Goal: Task Accomplishment & Management: Use online tool/utility

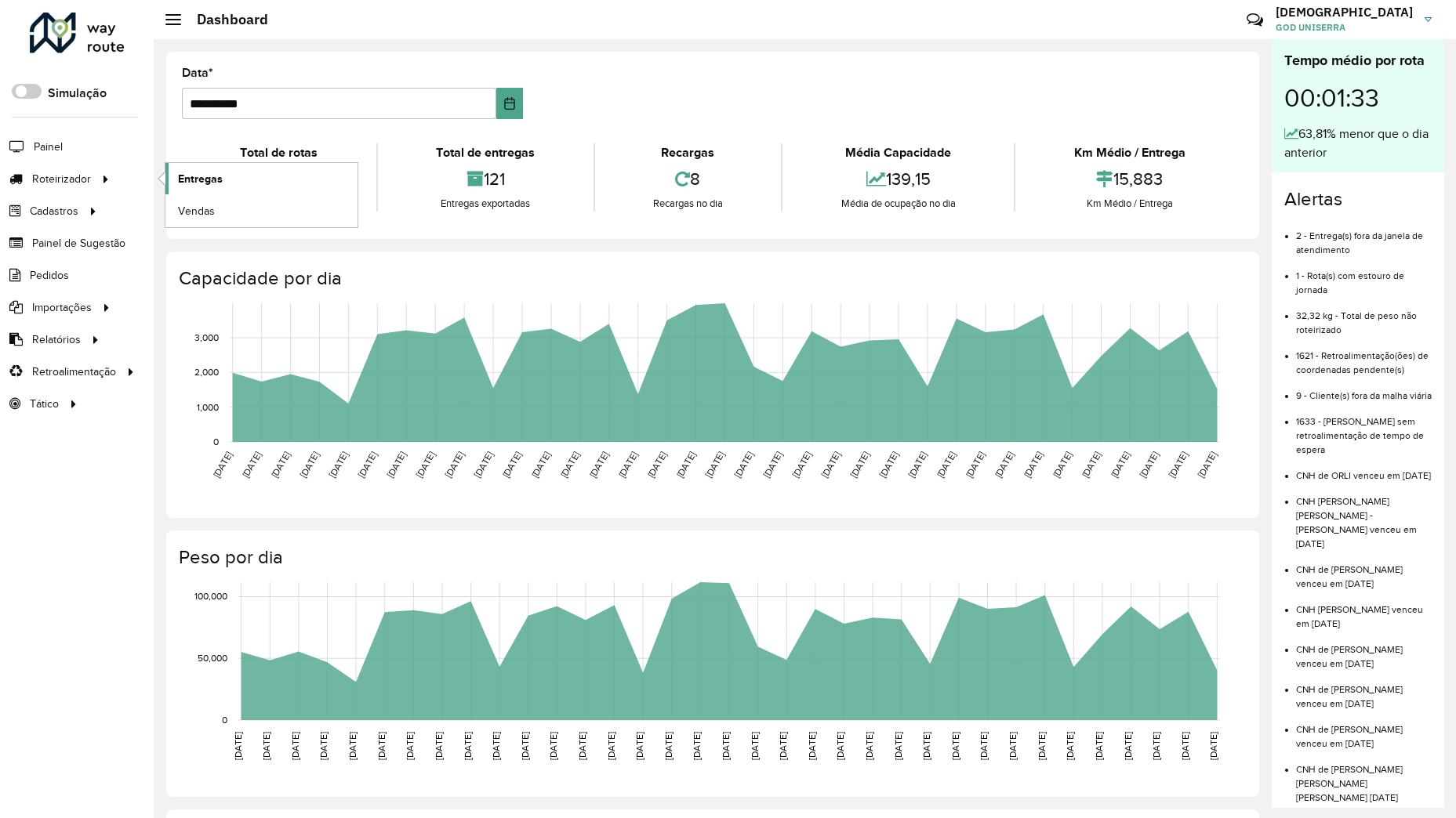
click at [195, 177] on span "Entregas" at bounding box center [200, 179] width 45 height 16
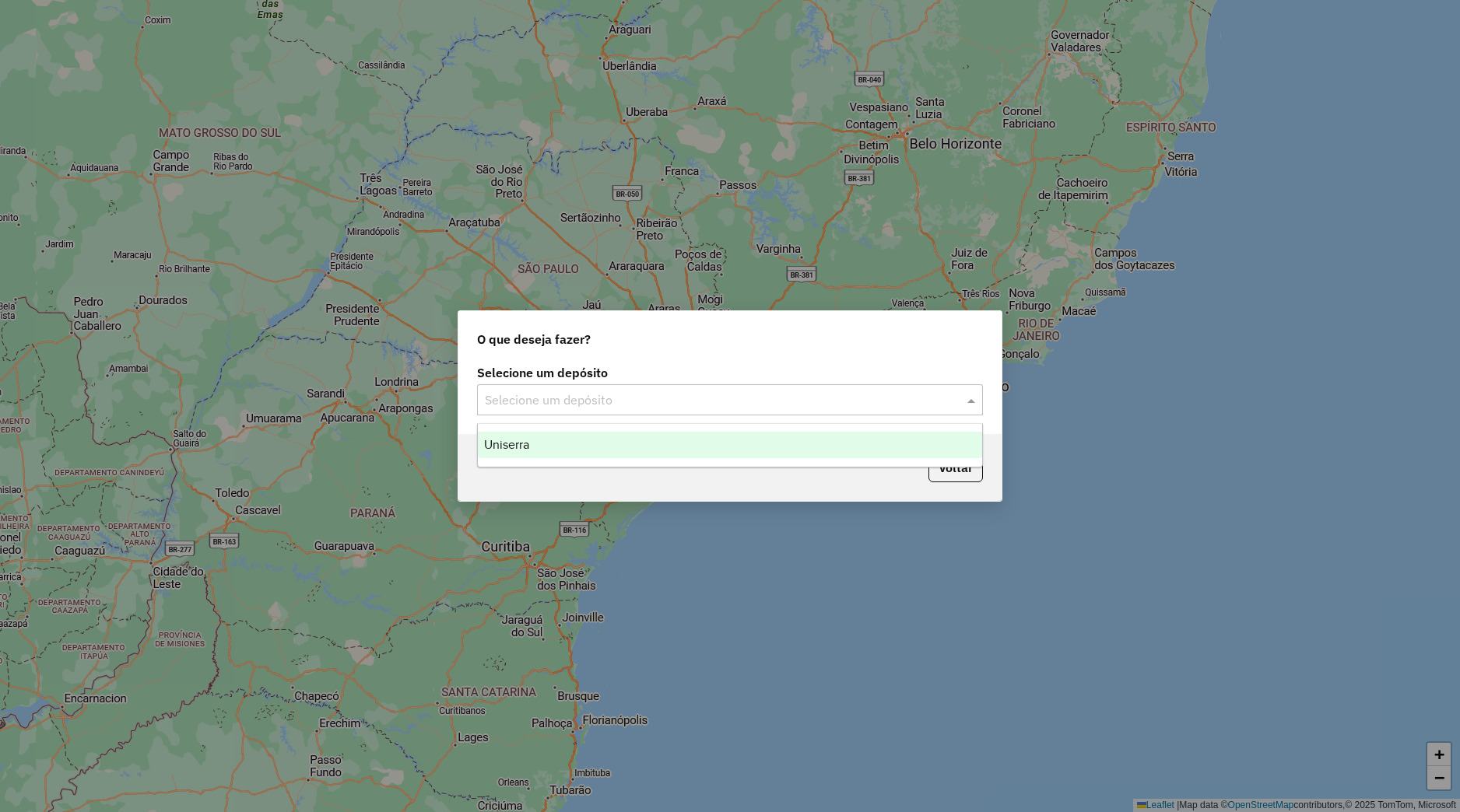
drag, startPoint x: 509, startPoint y: 396, endPoint x: 529, endPoint y: 430, distance: 39.4
click at [512, 398] on input "text" at bounding box center [714, 400] width 459 height 18
click at [534, 439] on div "Uniserra" at bounding box center [730, 445] width 505 height 27
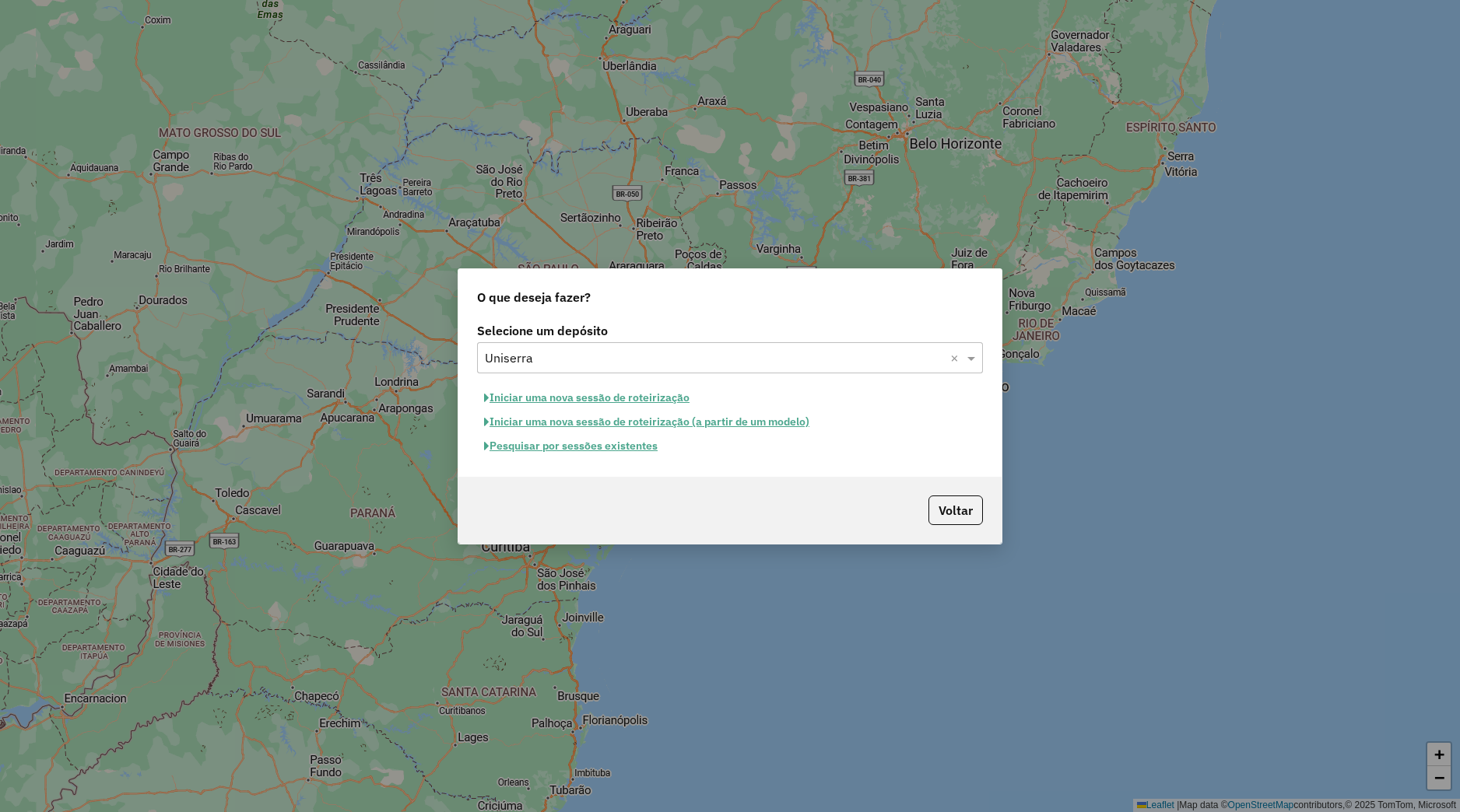
click at [539, 448] on button "Pesquisar por sessões existentes" at bounding box center [570, 446] width 187 height 24
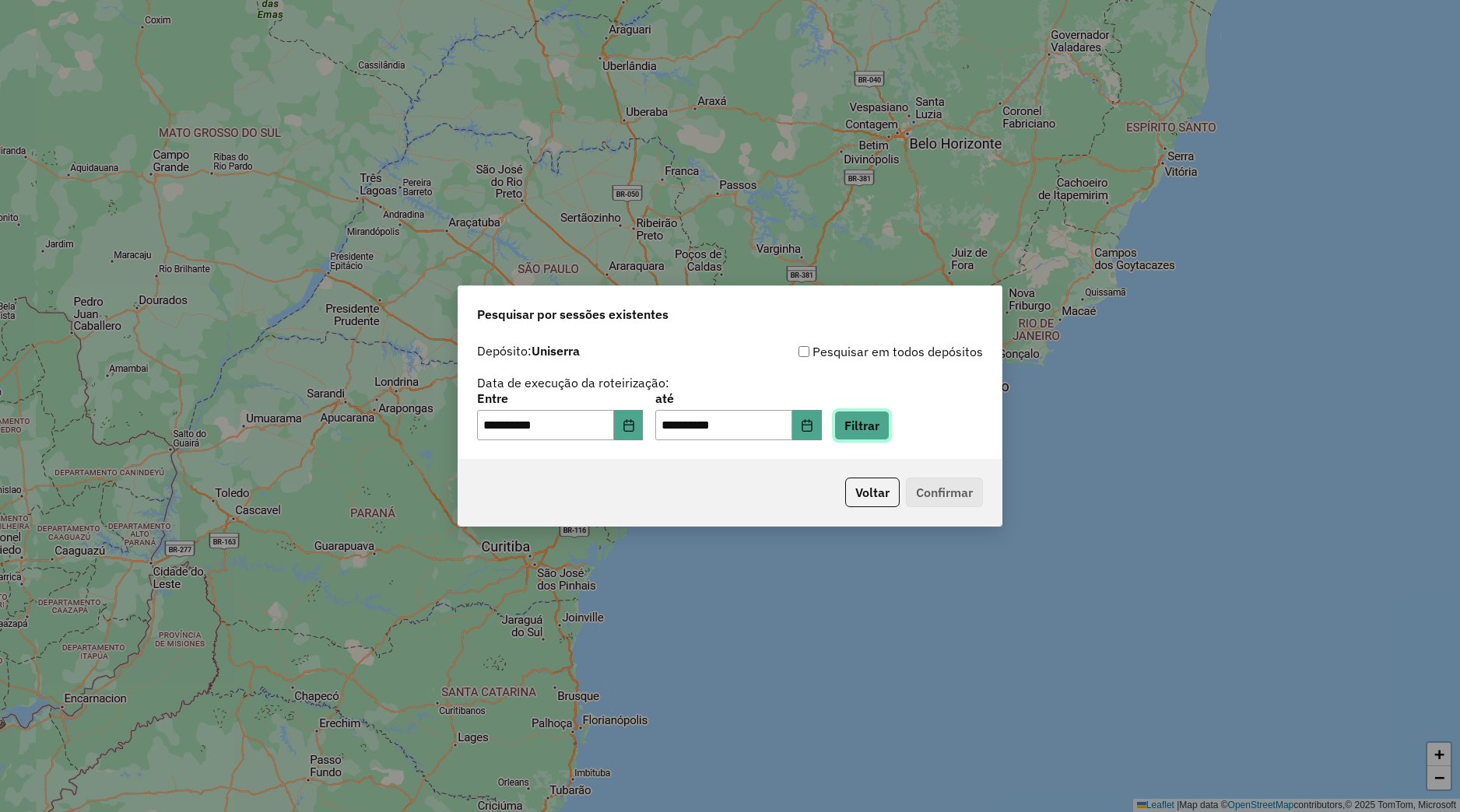
click at [889, 424] on button "Filtrar" at bounding box center [861, 426] width 55 height 30
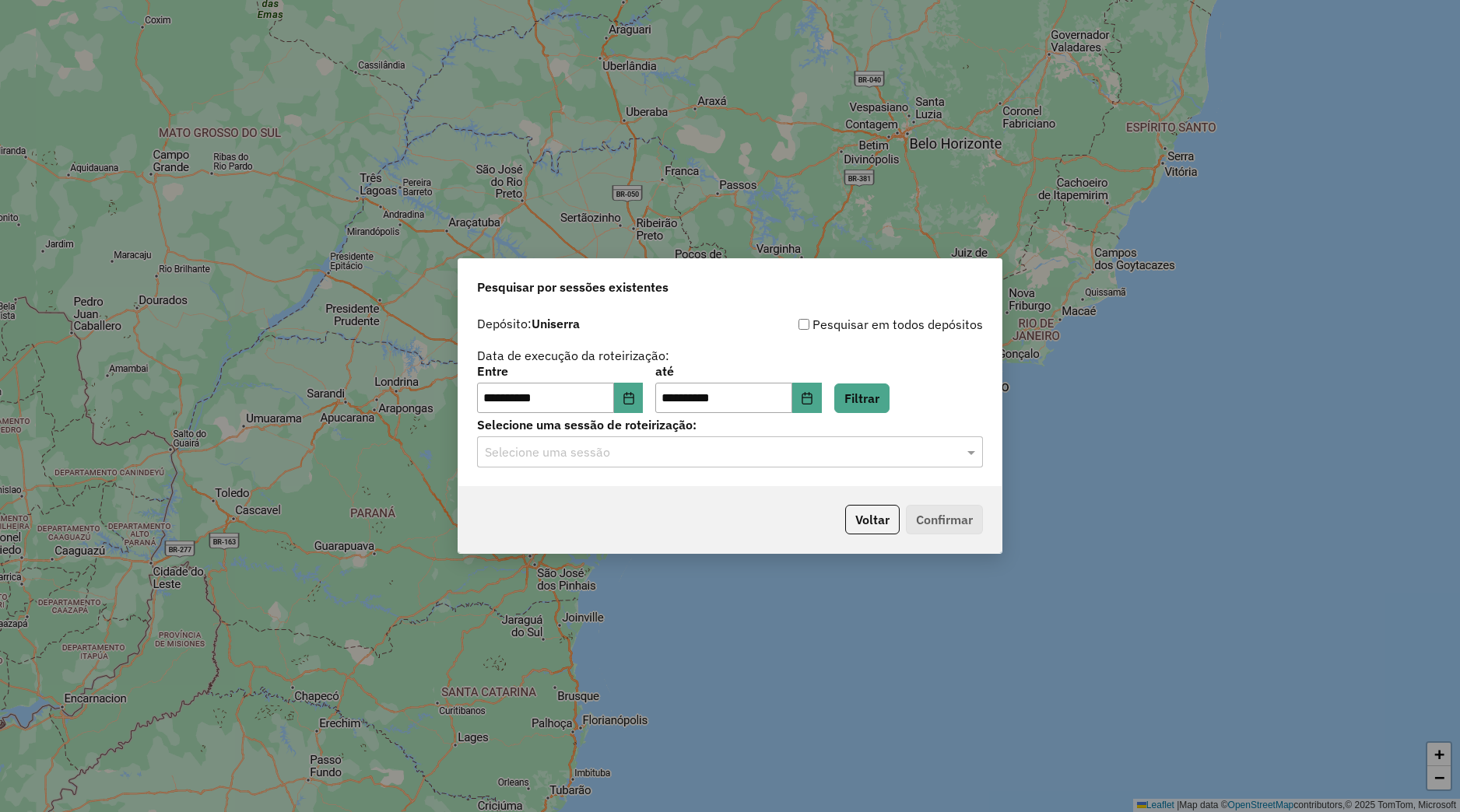
click at [677, 457] on input "text" at bounding box center [714, 453] width 459 height 18
click at [677, 493] on div "980119 - 18/08/2025 17:29" at bounding box center [730, 498] width 505 height 27
click at [947, 506] on div "Voltar Confirmar" at bounding box center [730, 520] width 543 height 67
click at [945, 513] on button "Confirmar" at bounding box center [944, 519] width 77 height 30
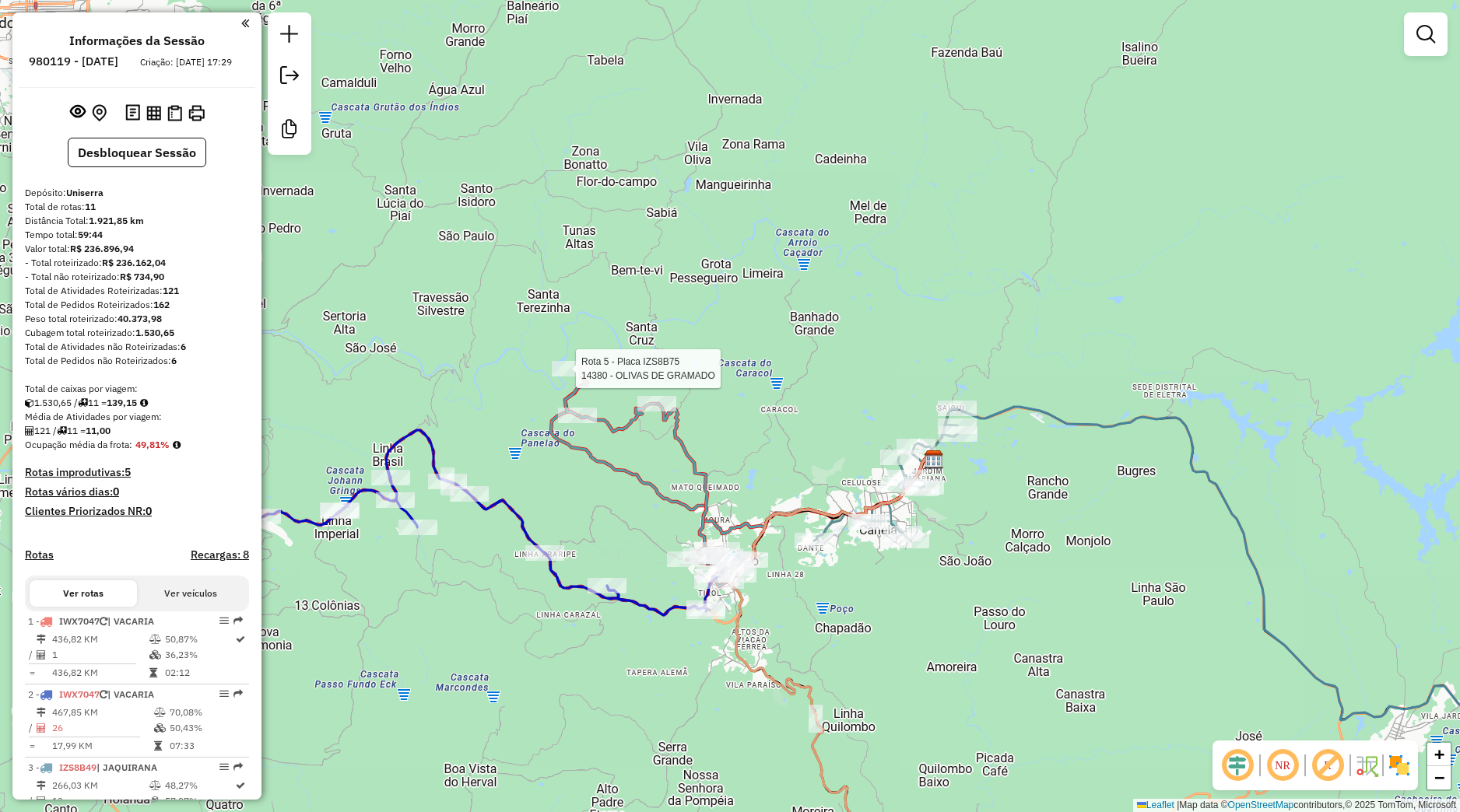
select select "**********"
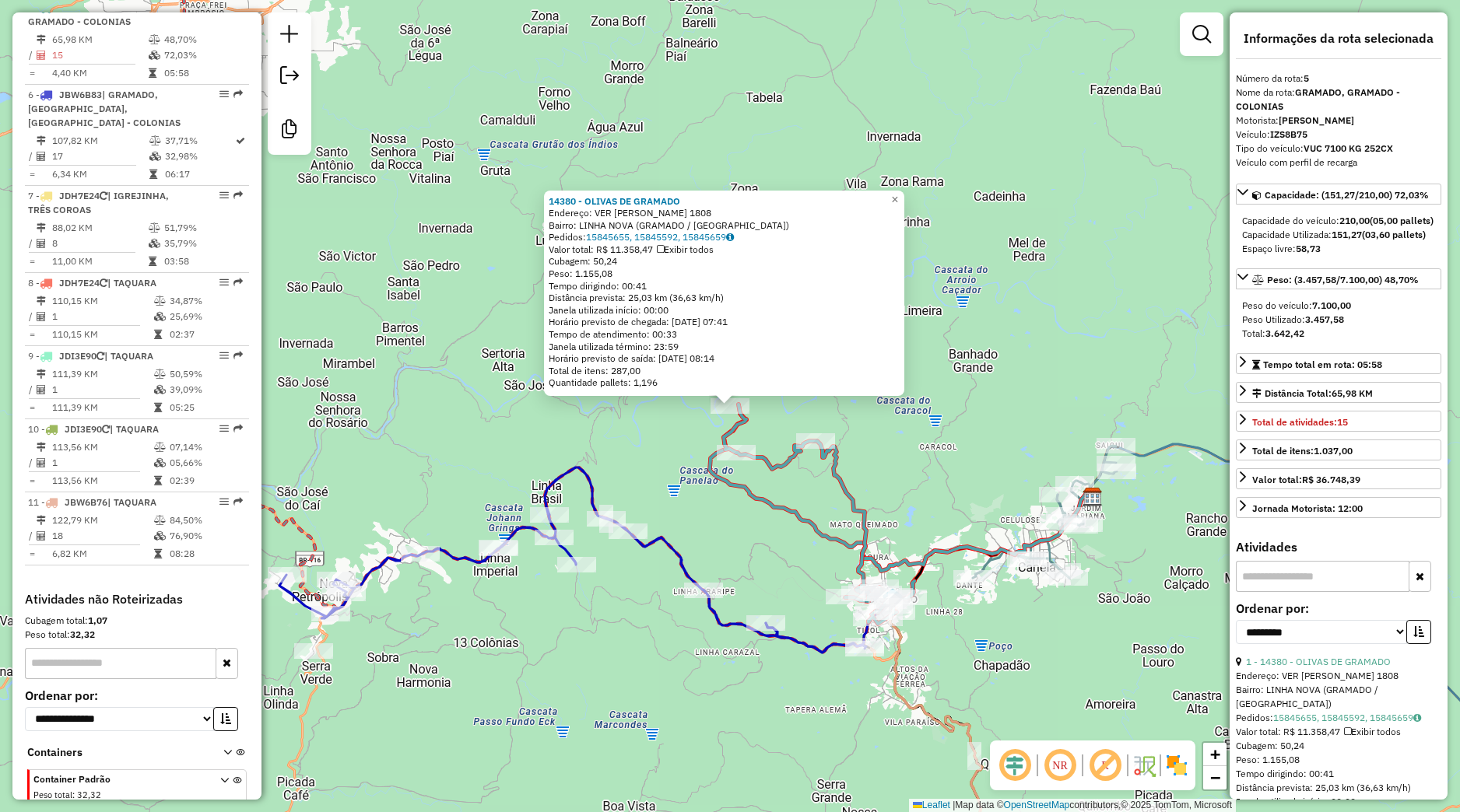
scroll to position [906, 0]
click at [614, 444] on div "14380 - OLIVAS DE GRAMADO Endereço: VER [PERSON_NAME] 1808 Bairro: LINHA NOVA (…" at bounding box center [730, 406] width 1460 height 812
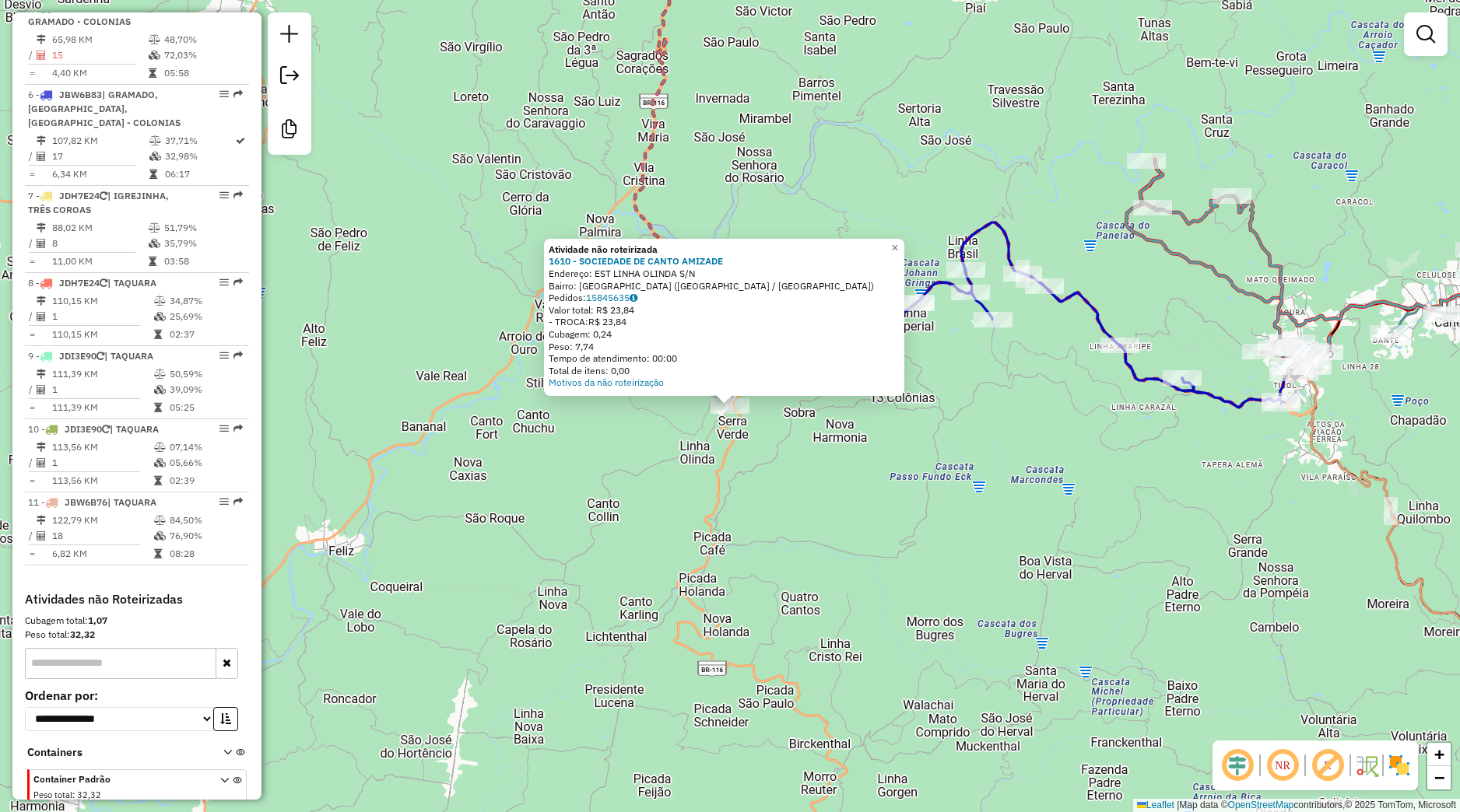
click at [673, 448] on div "Atividade não roteirizada 1610 - SOCIEDADE DE CANTO AMIZADE Endereço: EST LINHA…" at bounding box center [730, 406] width 1460 height 812
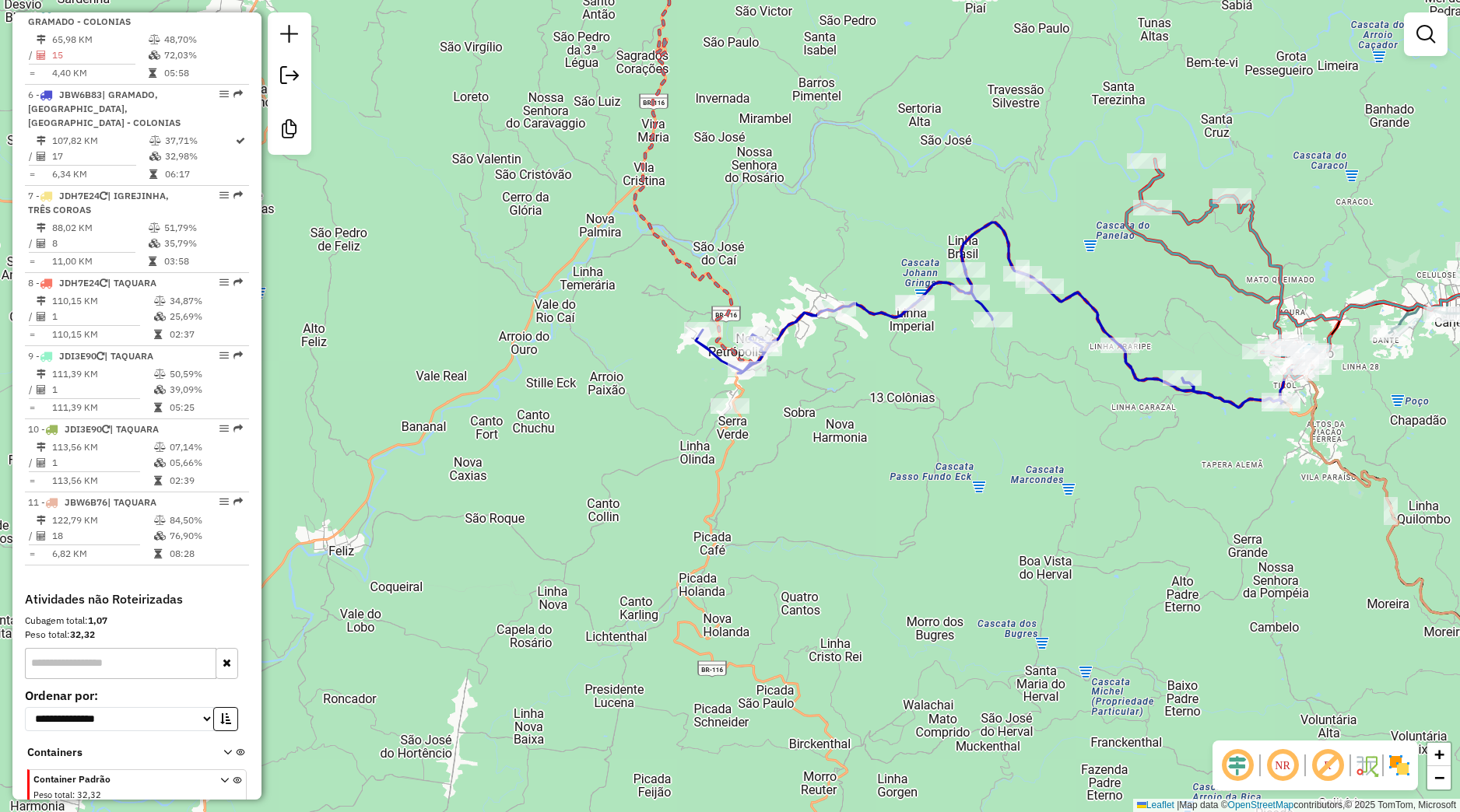
drag, startPoint x: 921, startPoint y: 453, endPoint x: 721, endPoint y: 483, distance: 202.2
click at [721, 483] on div "Janela de atendimento Grade de atendimento Capacidade Transportadoras Veículos …" at bounding box center [730, 406] width 1460 height 812
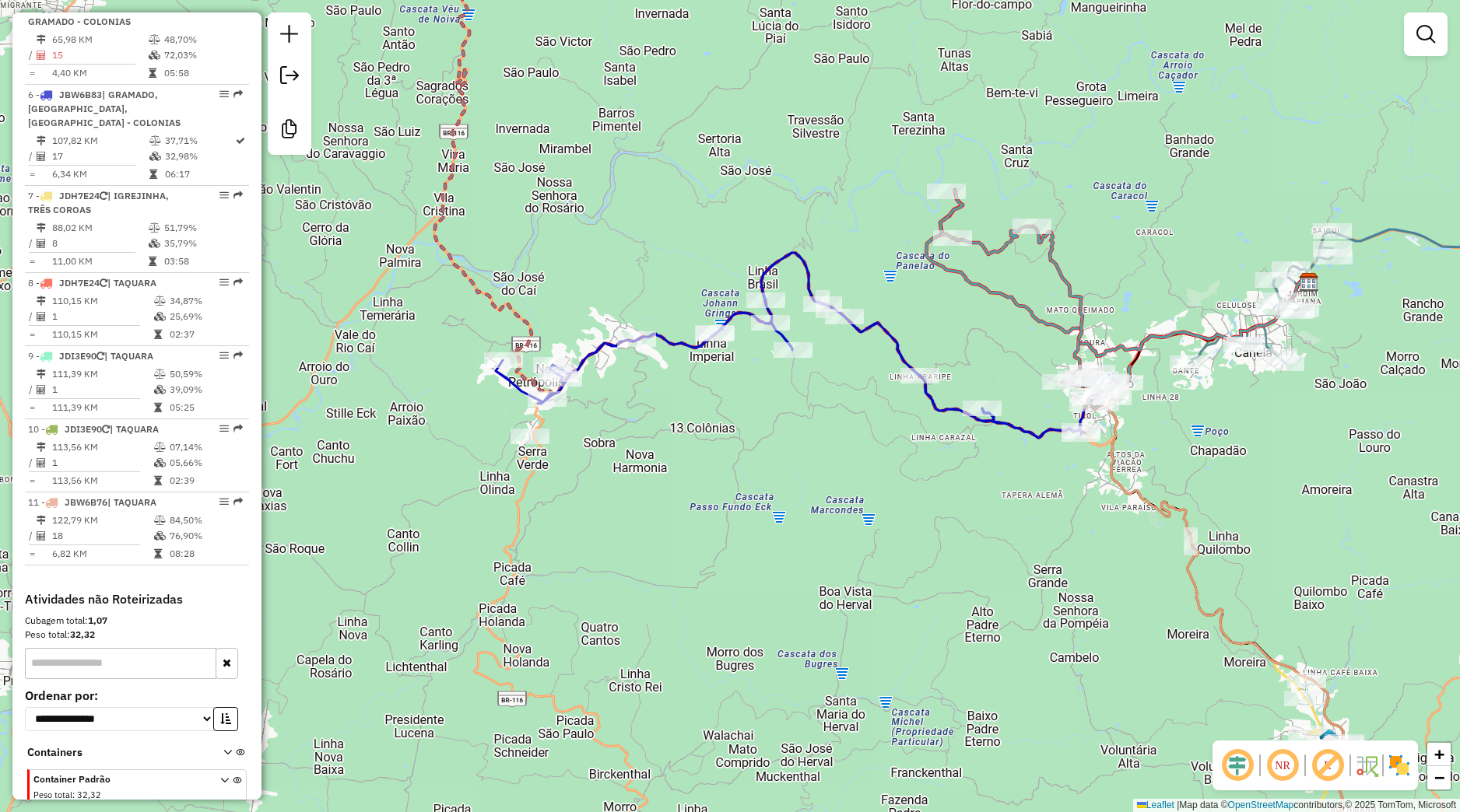
drag, startPoint x: 757, startPoint y: 427, endPoint x: 505, endPoint y: 500, distance: 262.4
click at [447, 502] on div "Janela de atendimento Grade de atendimento Capacidade Transportadoras Veículos …" at bounding box center [730, 406] width 1460 height 812
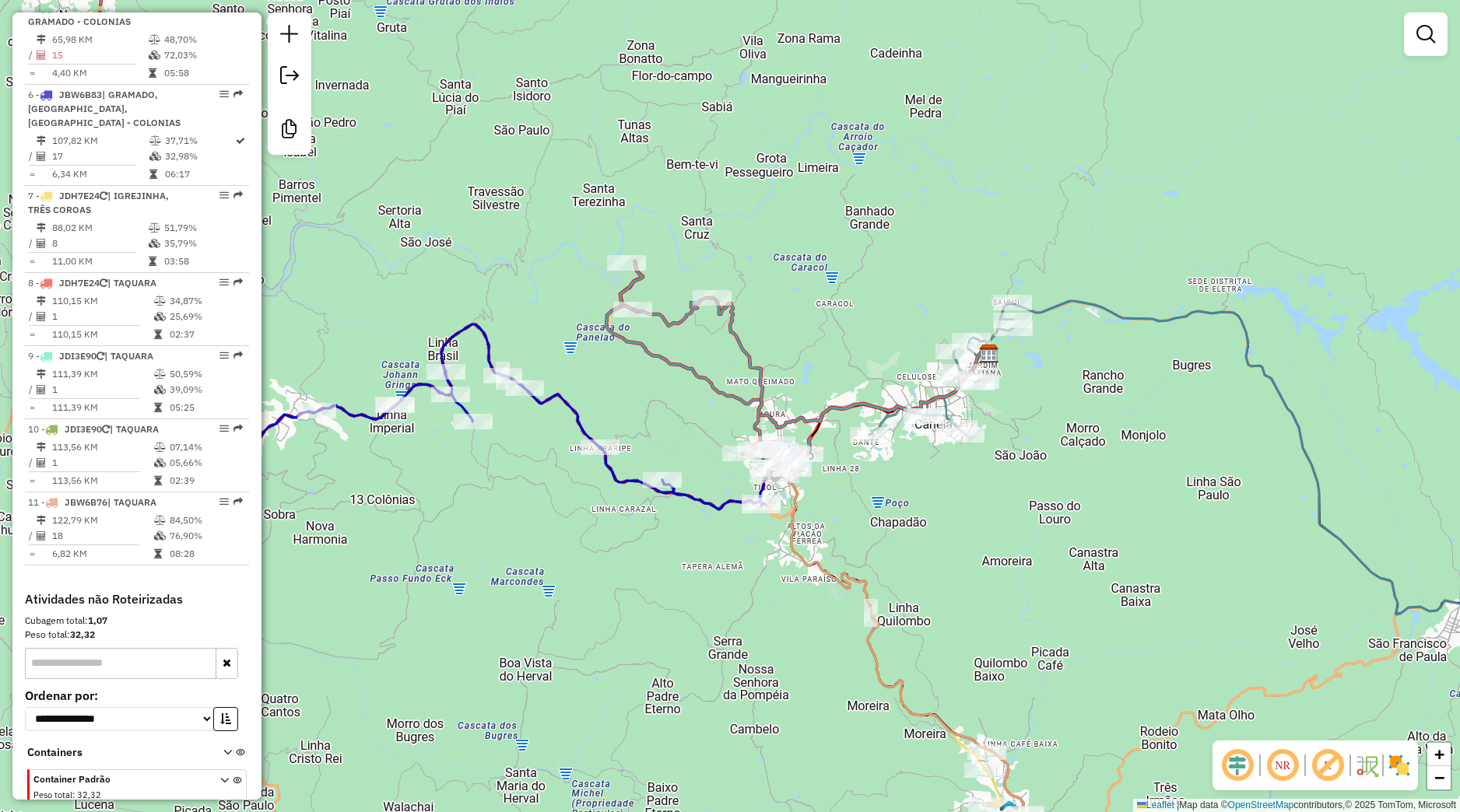
drag, startPoint x: 698, startPoint y: 433, endPoint x: 574, endPoint y: 388, distance: 131.9
click at [574, 388] on div "Janela de atendimento Grade de atendimento Capacidade Transportadoras Veículos …" at bounding box center [730, 406] width 1460 height 812
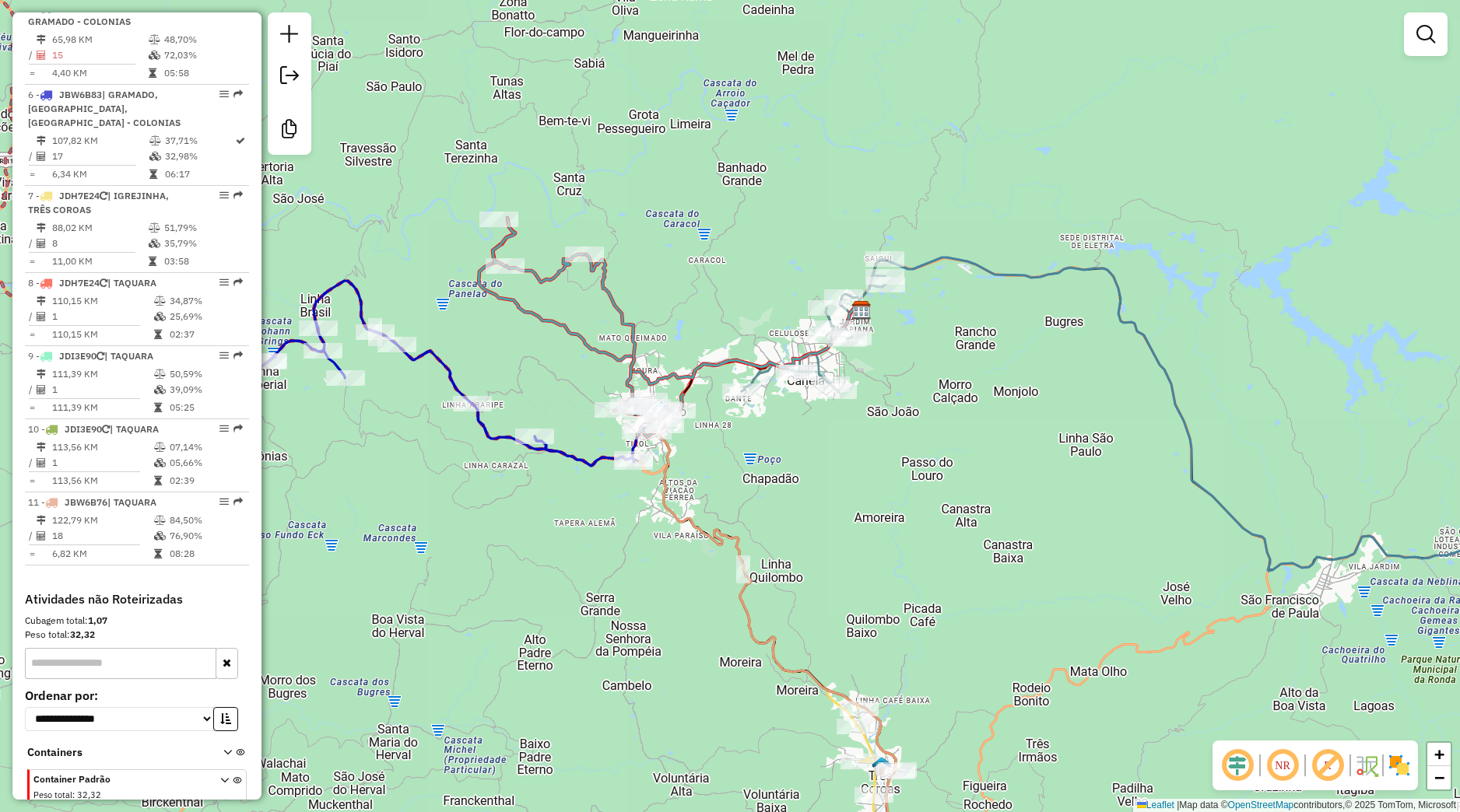
drag, startPoint x: 531, startPoint y: 504, endPoint x: 362, endPoint y: 309, distance: 258.0
click at [362, 312] on div "Janela de atendimento Grade de atendimento Capacidade Transportadoras Veículos …" at bounding box center [730, 406] width 1460 height 812
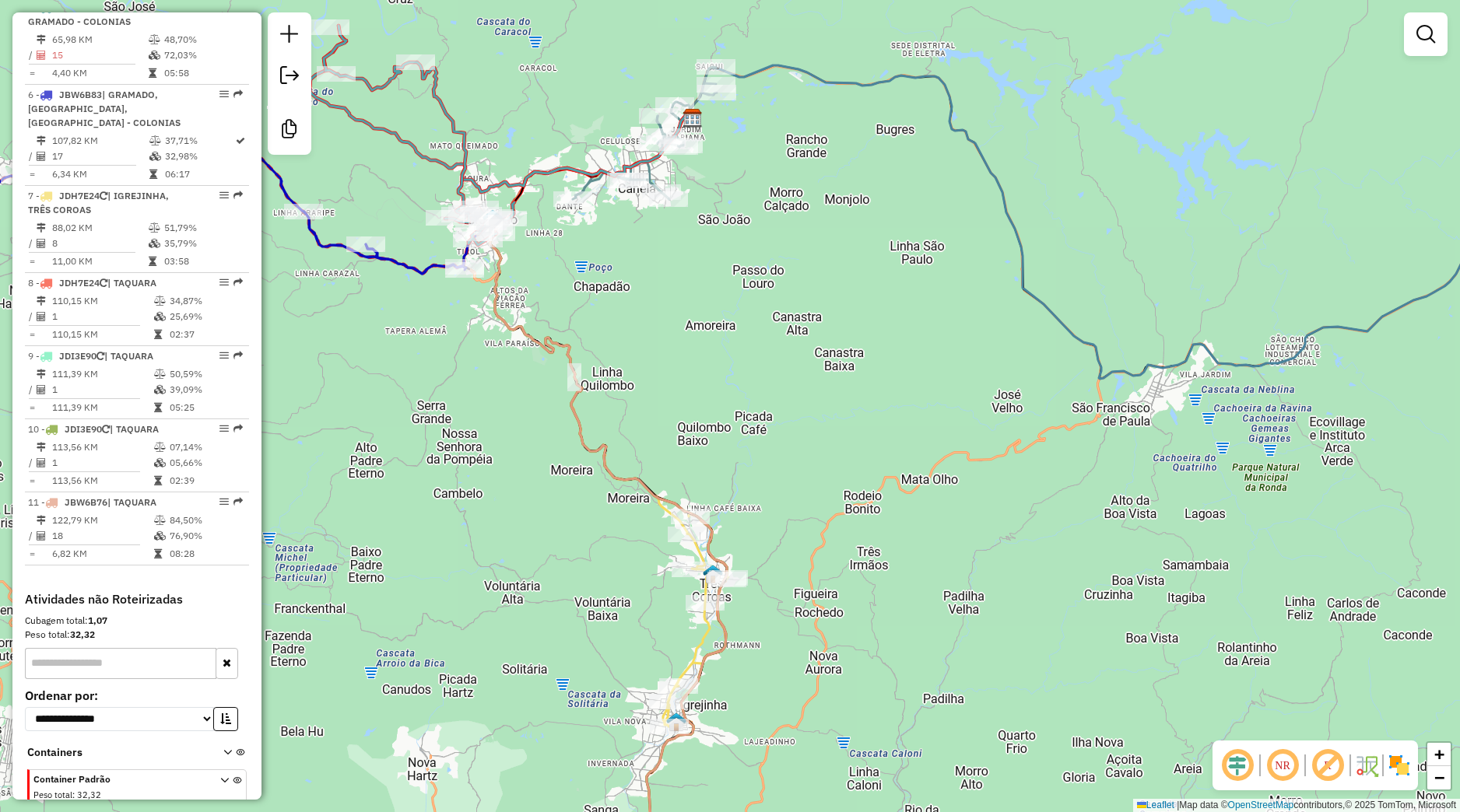
drag, startPoint x: 567, startPoint y: 539, endPoint x: 502, endPoint y: 351, distance: 198.9
click at [505, 353] on div "Janela de atendimento Grade de atendimento Capacidade Transportadoras Veículos …" at bounding box center [730, 406] width 1460 height 812
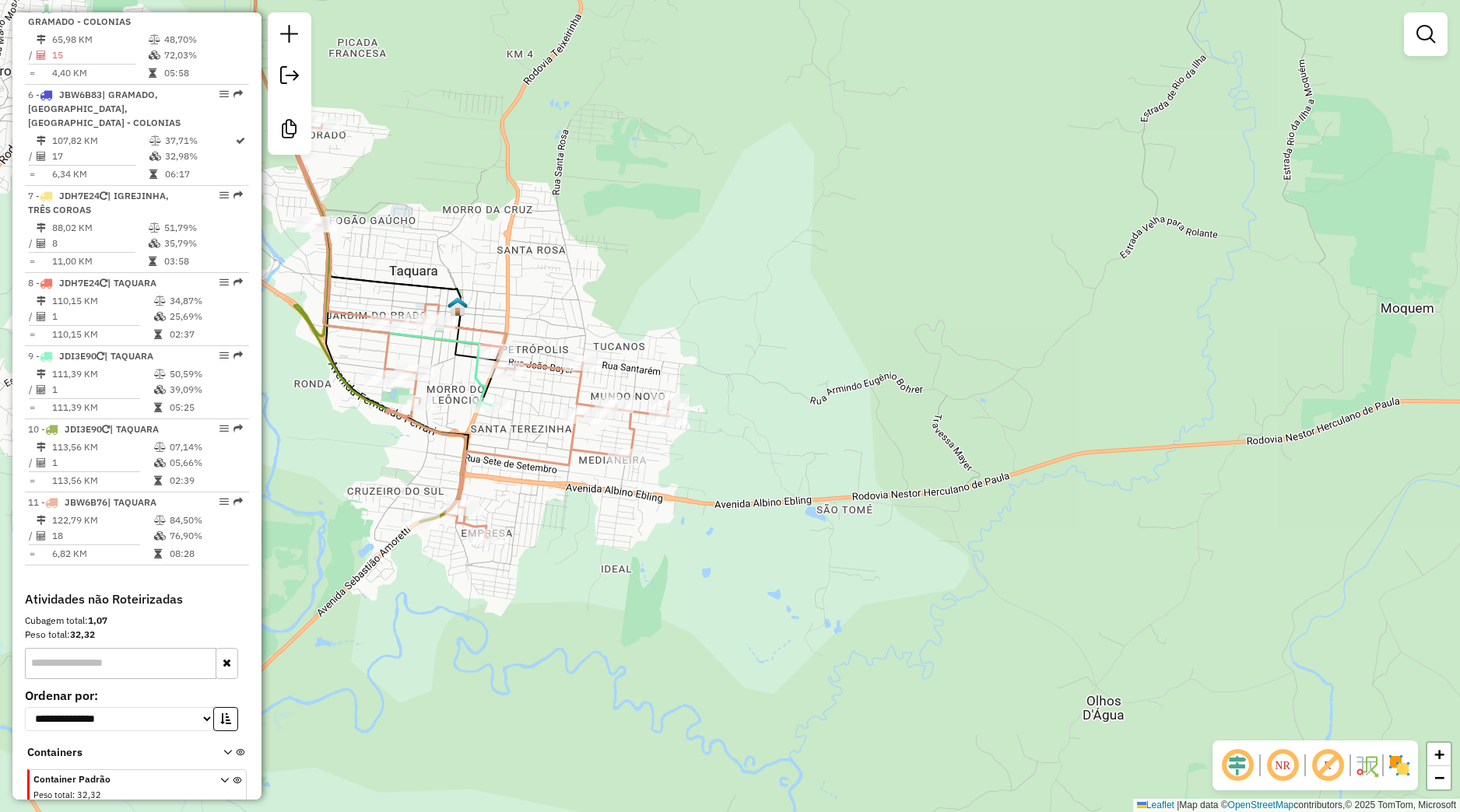
drag, startPoint x: 587, startPoint y: 404, endPoint x: 536, endPoint y: 478, distance: 89.9
click at [536, 478] on div "Janela de atendimento Grade de atendimento Capacidade Transportadoras Veículos …" at bounding box center [730, 406] width 1460 height 812
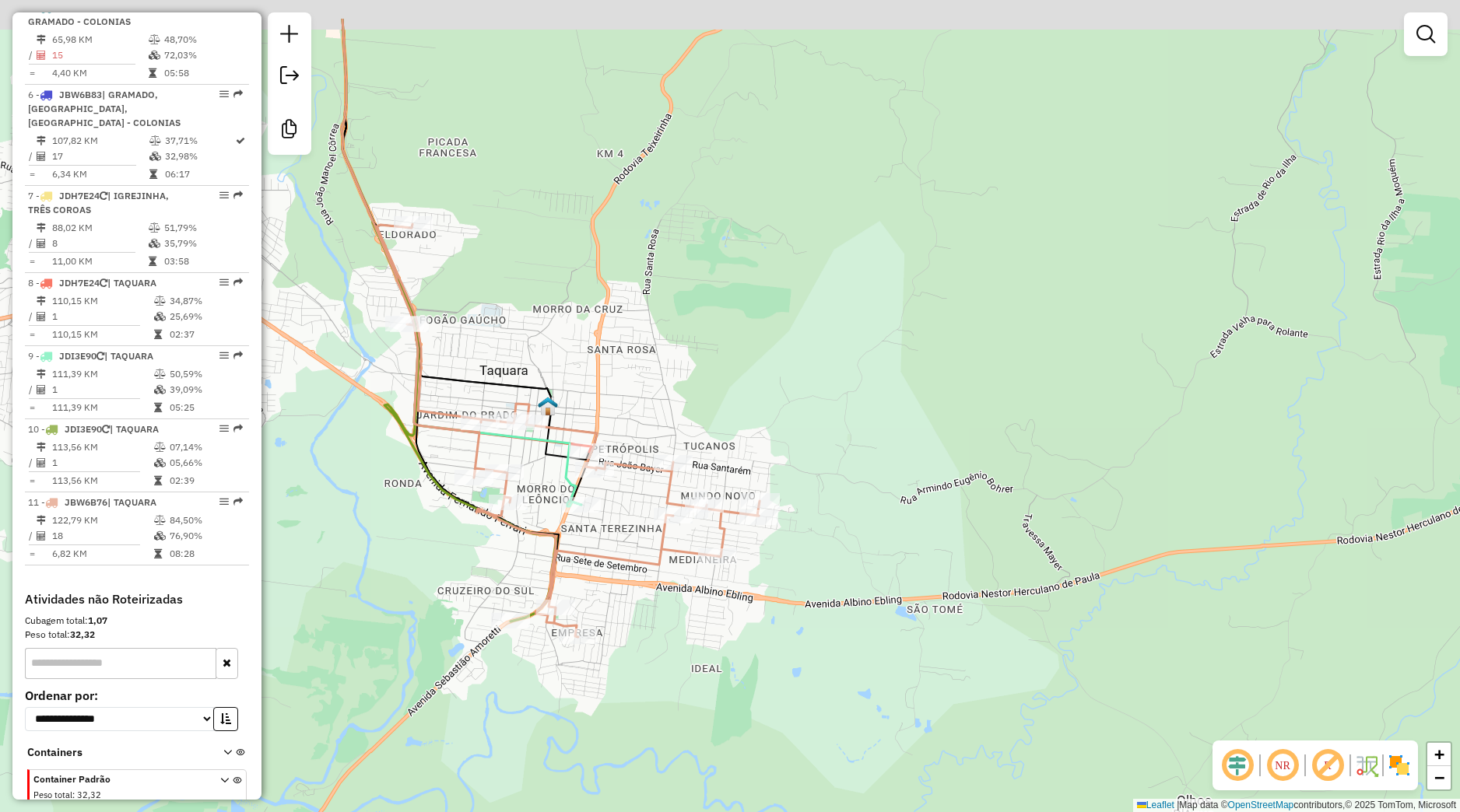
drag, startPoint x: 444, startPoint y: 520, endPoint x: 533, endPoint y: 588, distance: 112.0
click at [533, 588] on div "Janela de atendimento Grade de atendimento Capacidade Transportadoras Veículos …" at bounding box center [730, 406] width 1460 height 812
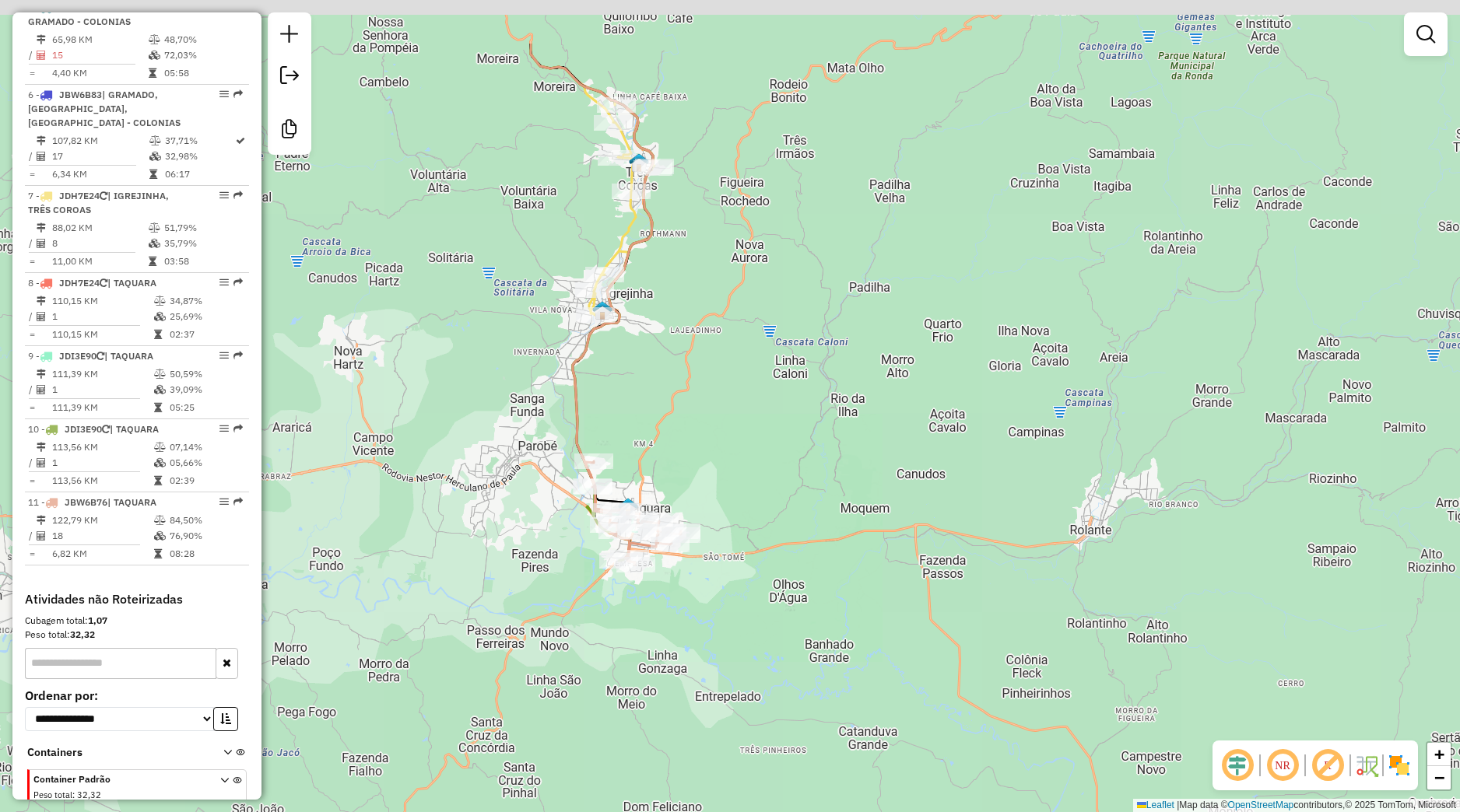
drag, startPoint x: 597, startPoint y: 414, endPoint x: 631, endPoint y: 553, distance: 143.1
click at [631, 553] on div "Janela de atendimento Grade de atendimento Capacidade Transportadoras Veículos …" at bounding box center [730, 406] width 1460 height 812
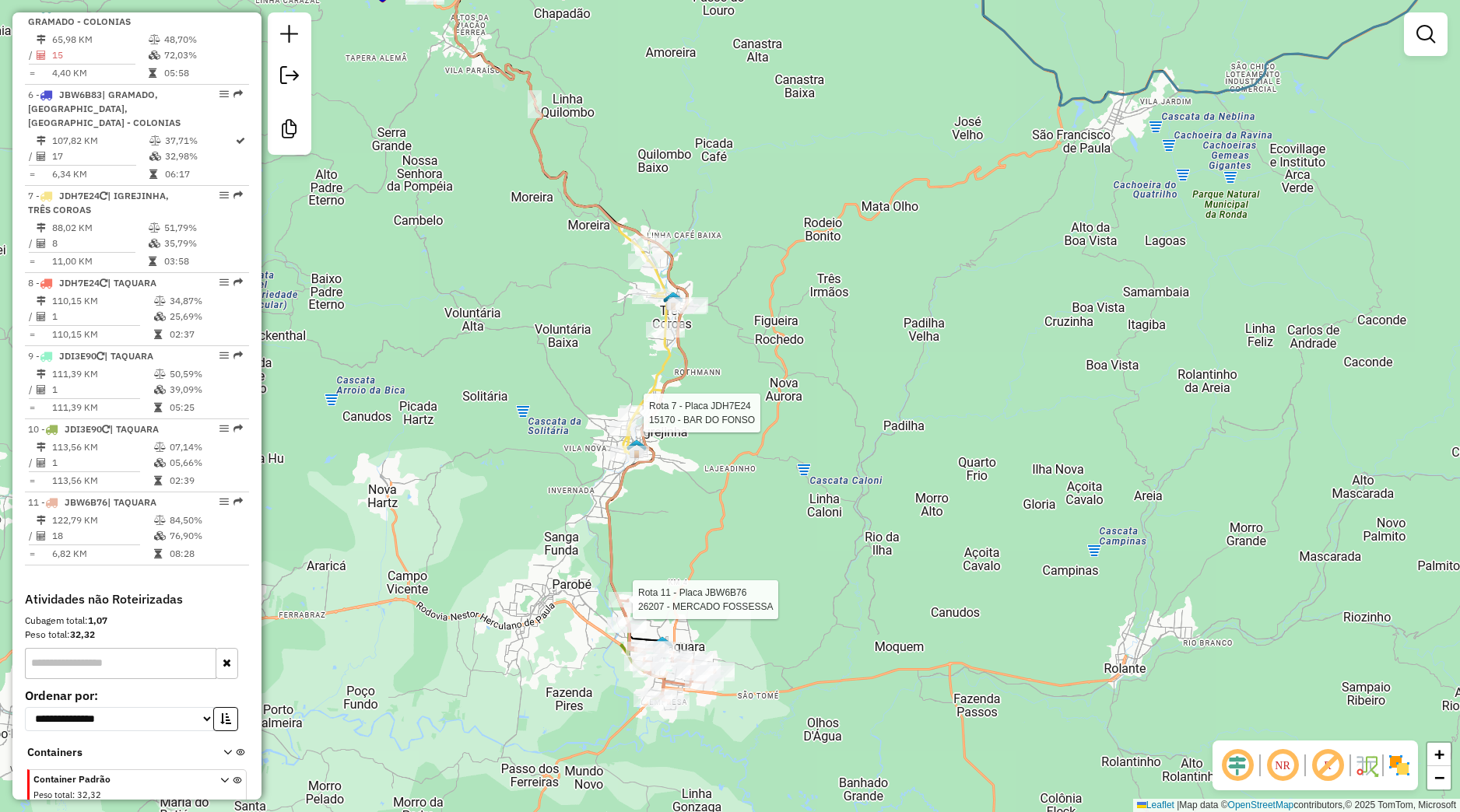
select select "**********"
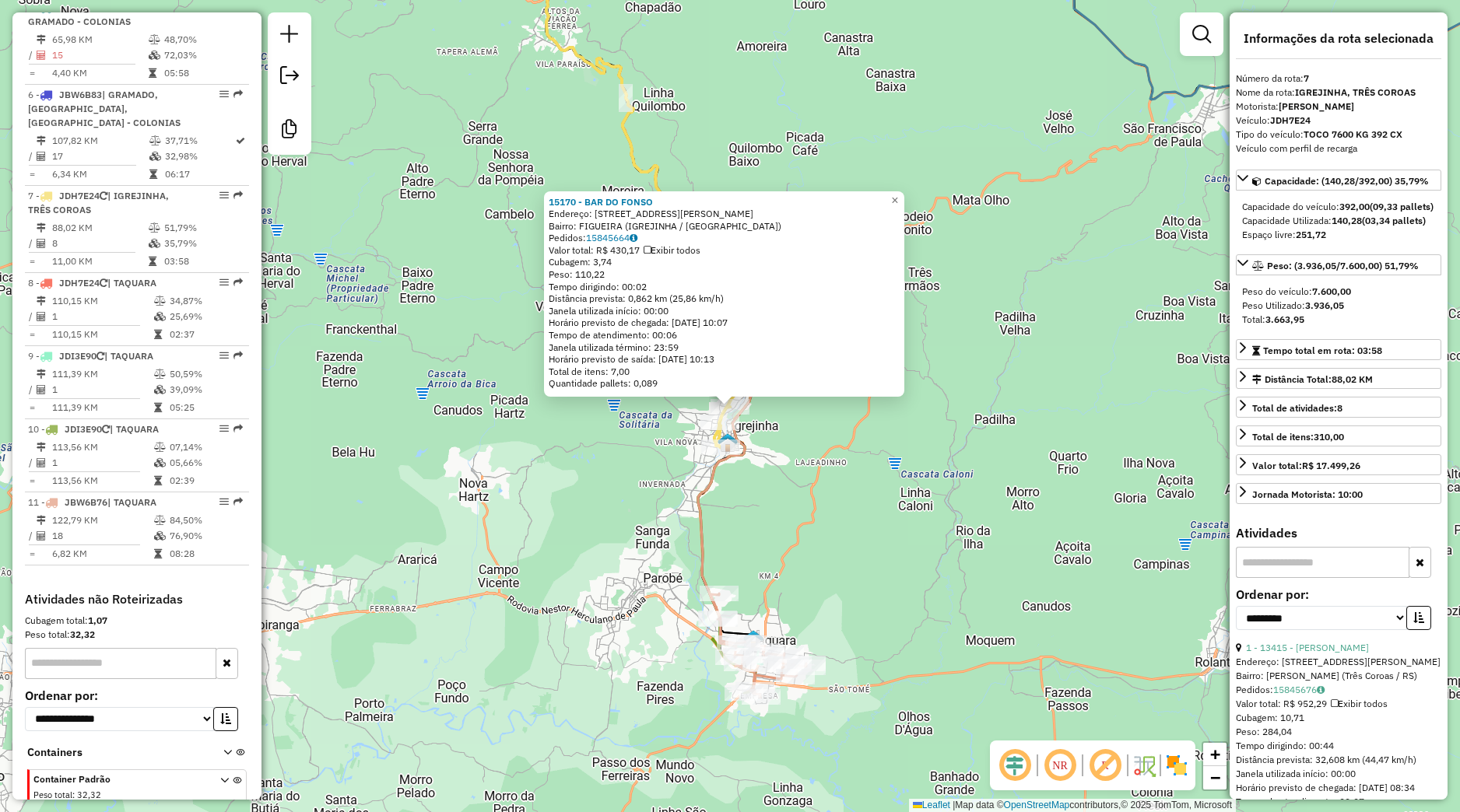
scroll to position [958, 0]
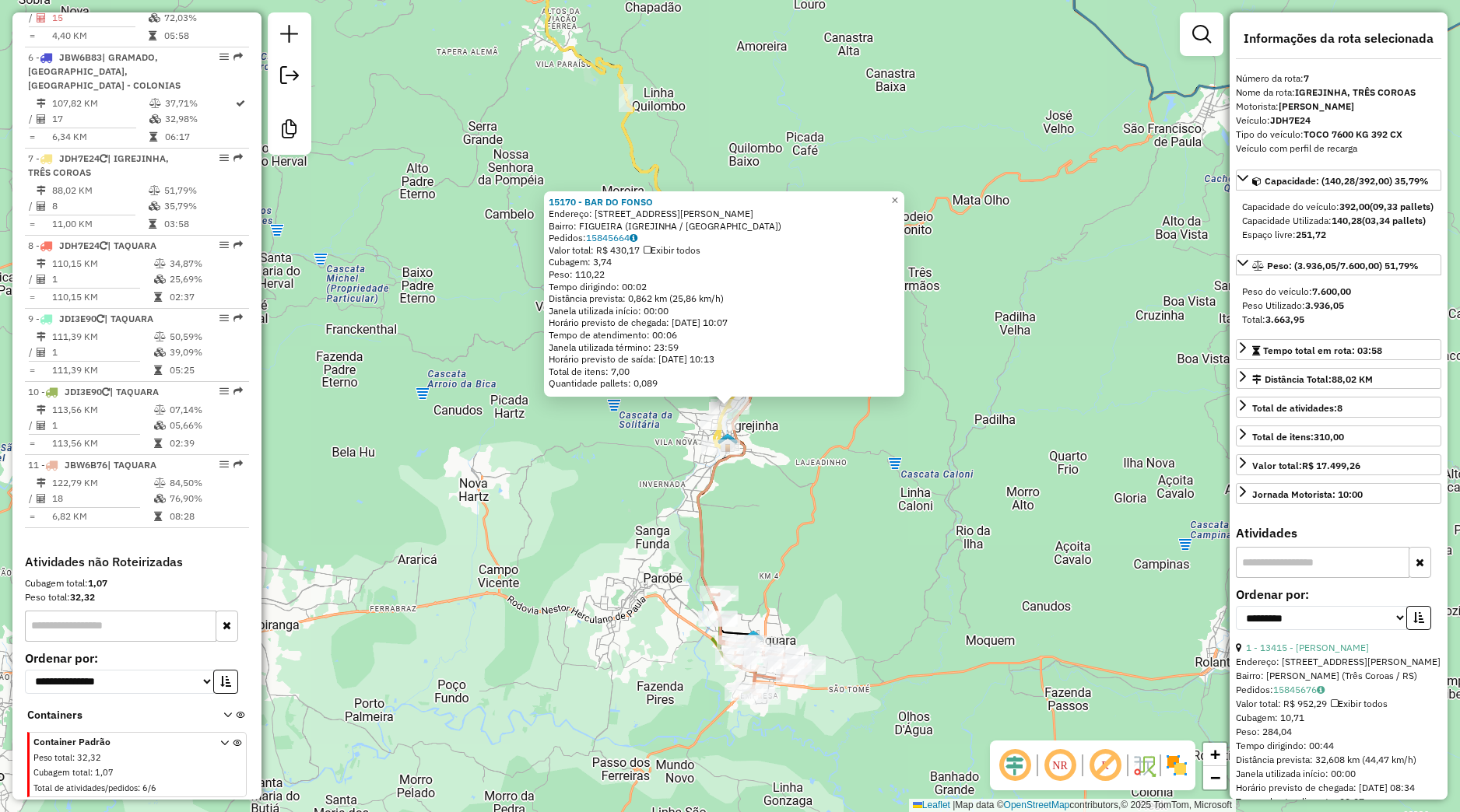
click at [624, 416] on div "15170 - BAR DO FONSO Endereço: 10 R [PERSON_NAME] 317 Bairro: FIGUEIRA ([GEOGRA…" at bounding box center [730, 406] width 1460 height 812
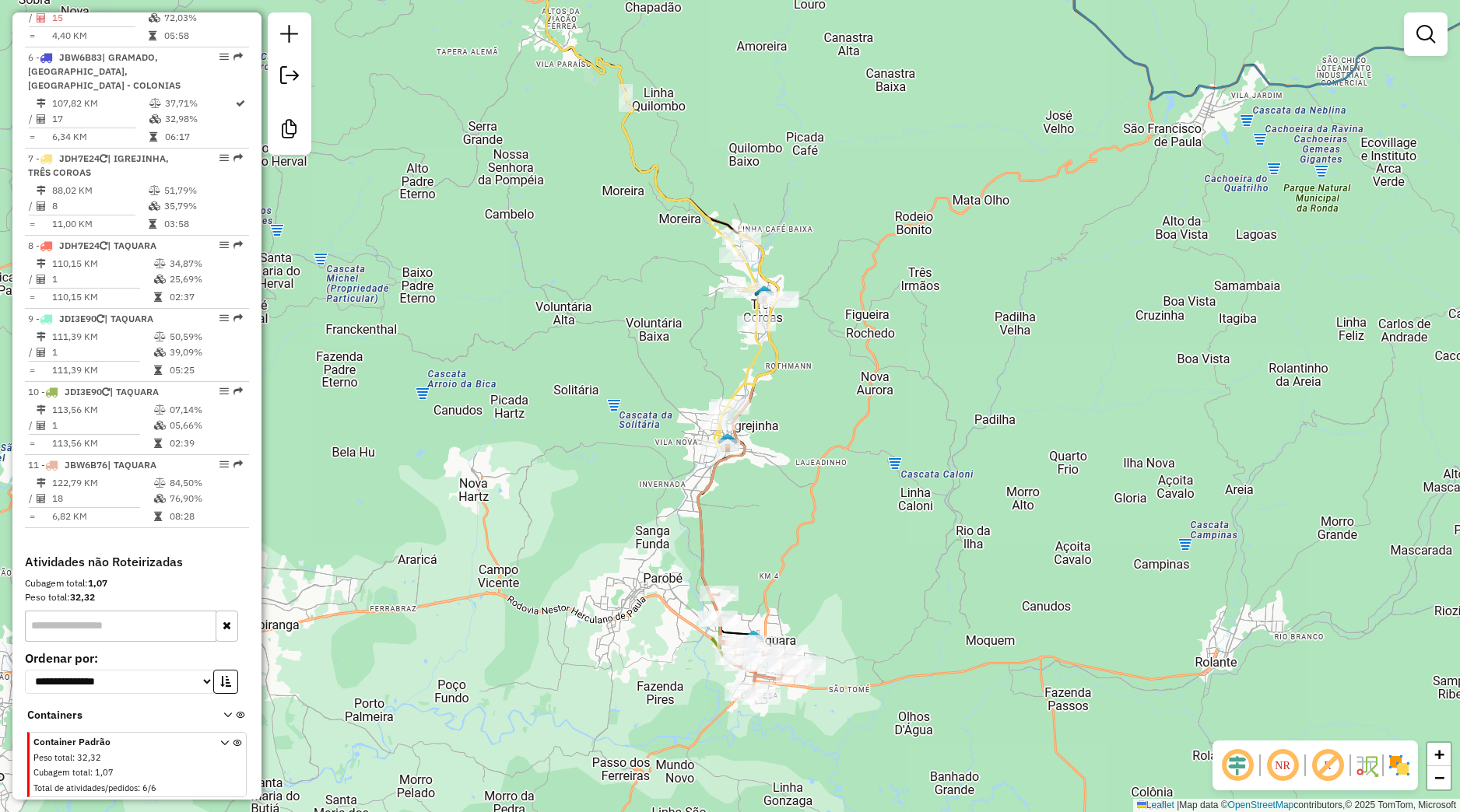
click at [737, 327] on div "Janela de atendimento Grade de atendimento Capacidade Transportadoras Veículos …" at bounding box center [730, 406] width 1460 height 812
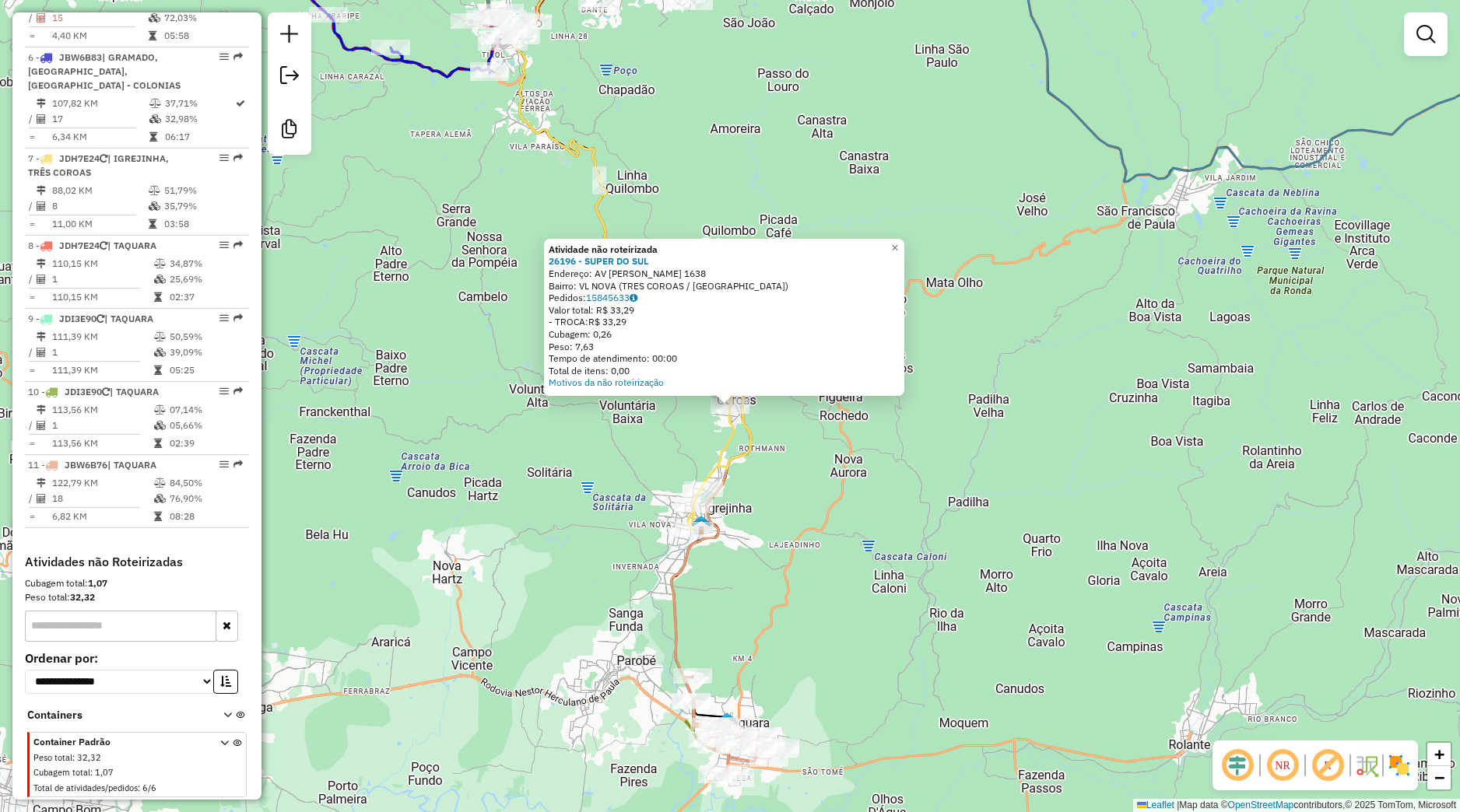
click at [655, 452] on div "Atividade não roteirizada 26196 - SUPER DO SUL Endereço: [STREET_ADDRESS][PERSO…" at bounding box center [730, 406] width 1460 height 812
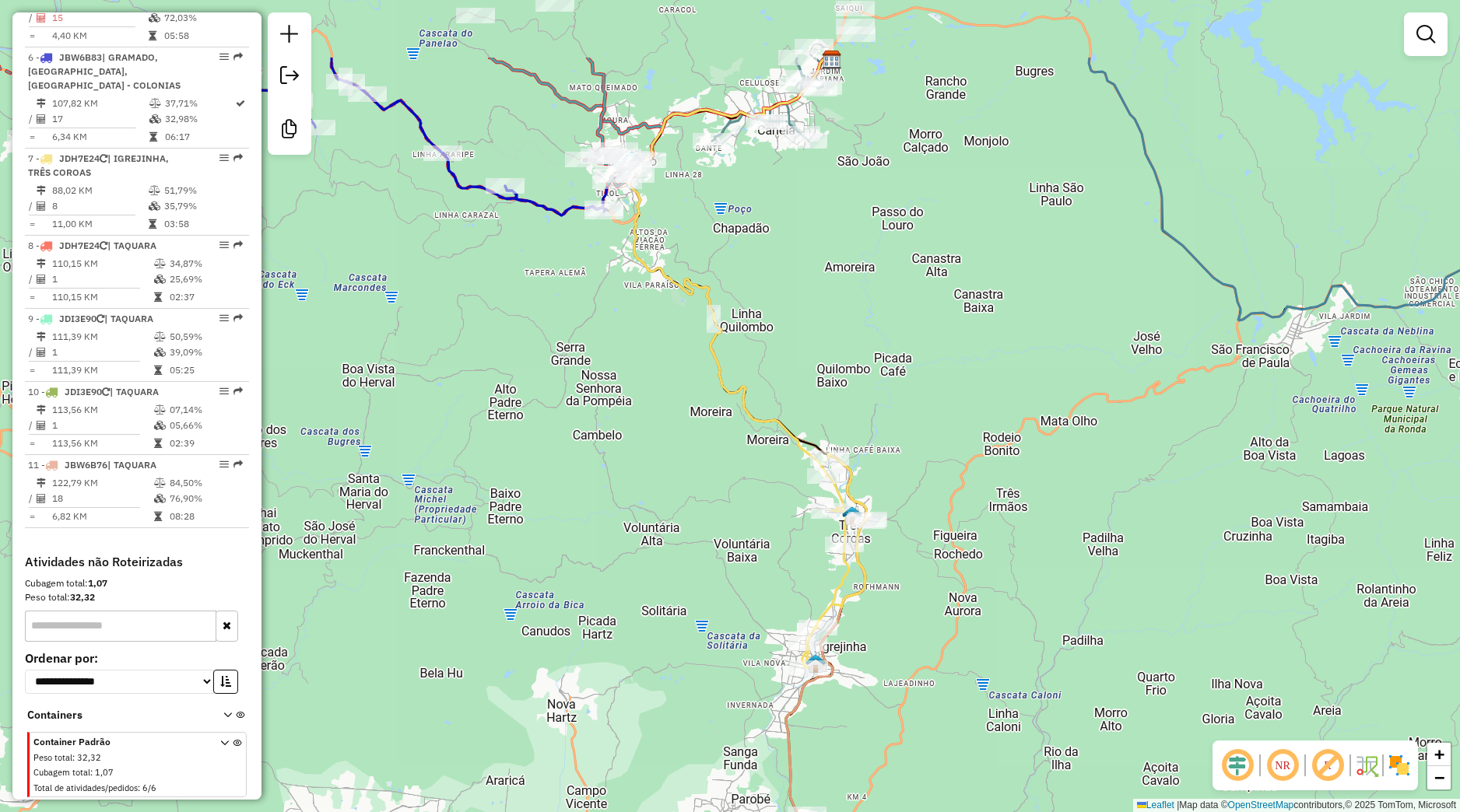
drag, startPoint x: 645, startPoint y: 445, endPoint x: 787, endPoint y: 630, distance: 233.2
click at [787, 630] on div "Janela de atendimento Grade de atendimento Capacidade Transportadoras Veículos …" at bounding box center [730, 406] width 1460 height 812
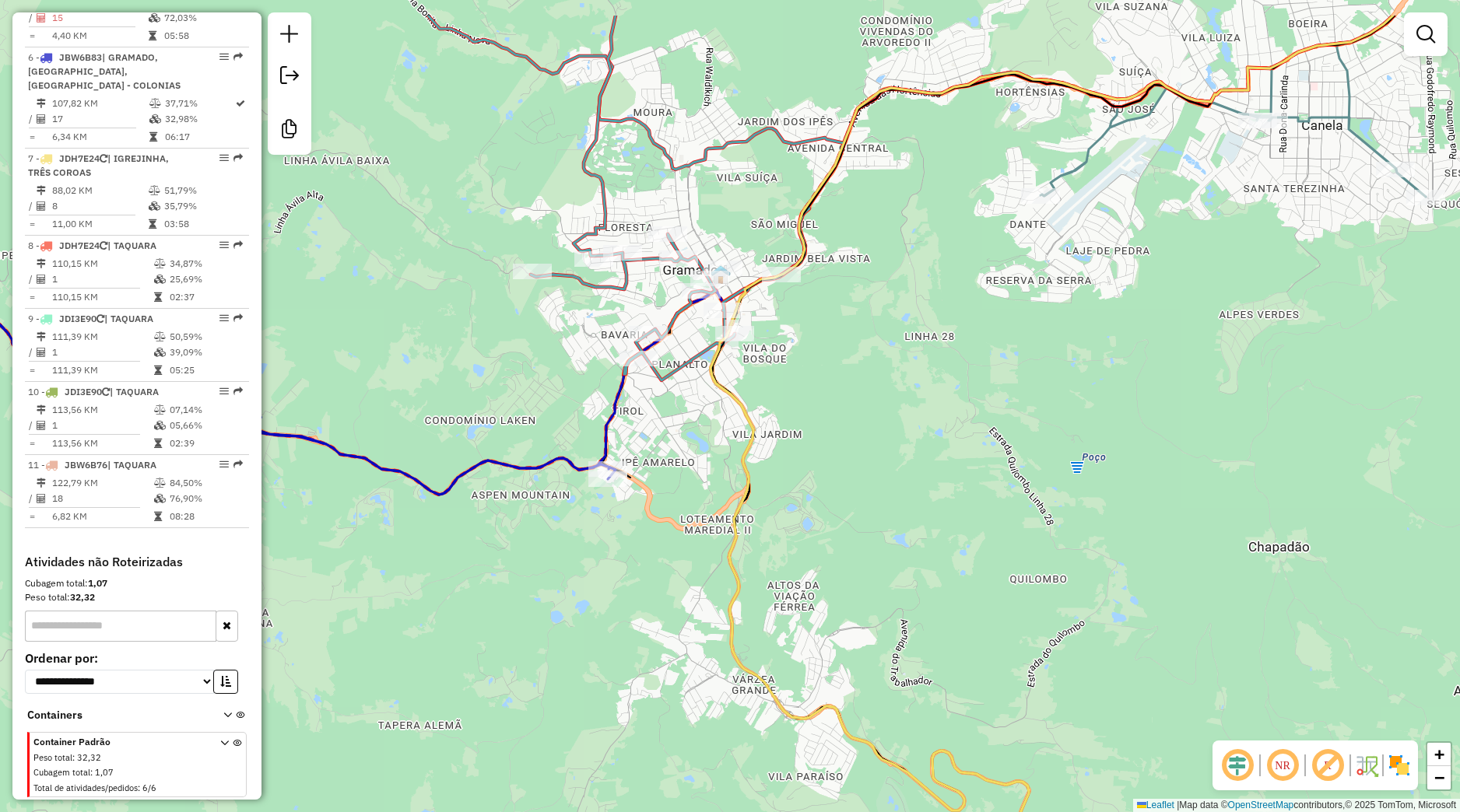
drag, startPoint x: 717, startPoint y: 305, endPoint x: 812, endPoint y: 436, distance: 161.8
click at [812, 436] on div "Janela de atendimento Grade de atendimento Capacidade Transportadoras Veículos …" at bounding box center [730, 406] width 1460 height 812
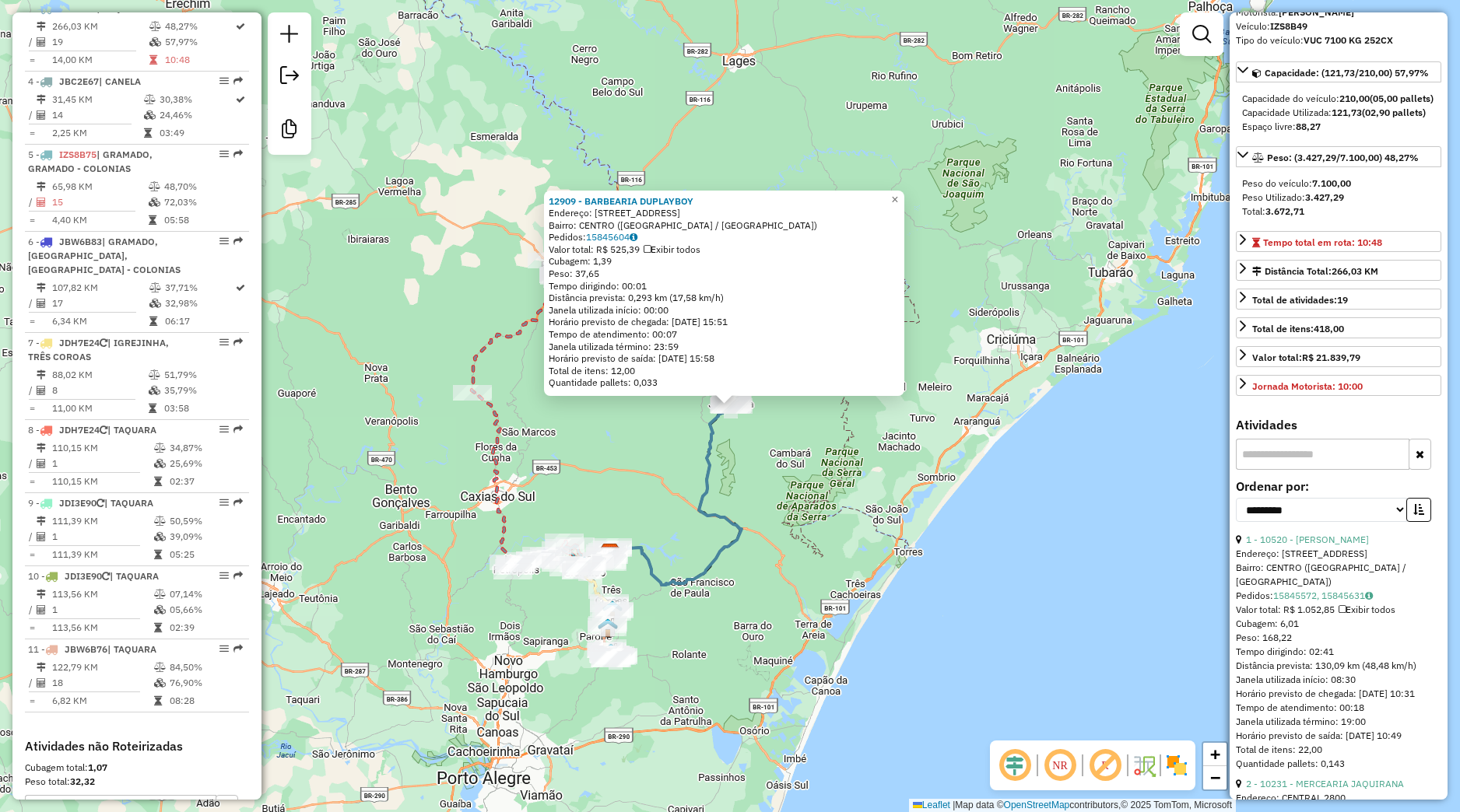
scroll to position [145, 0]
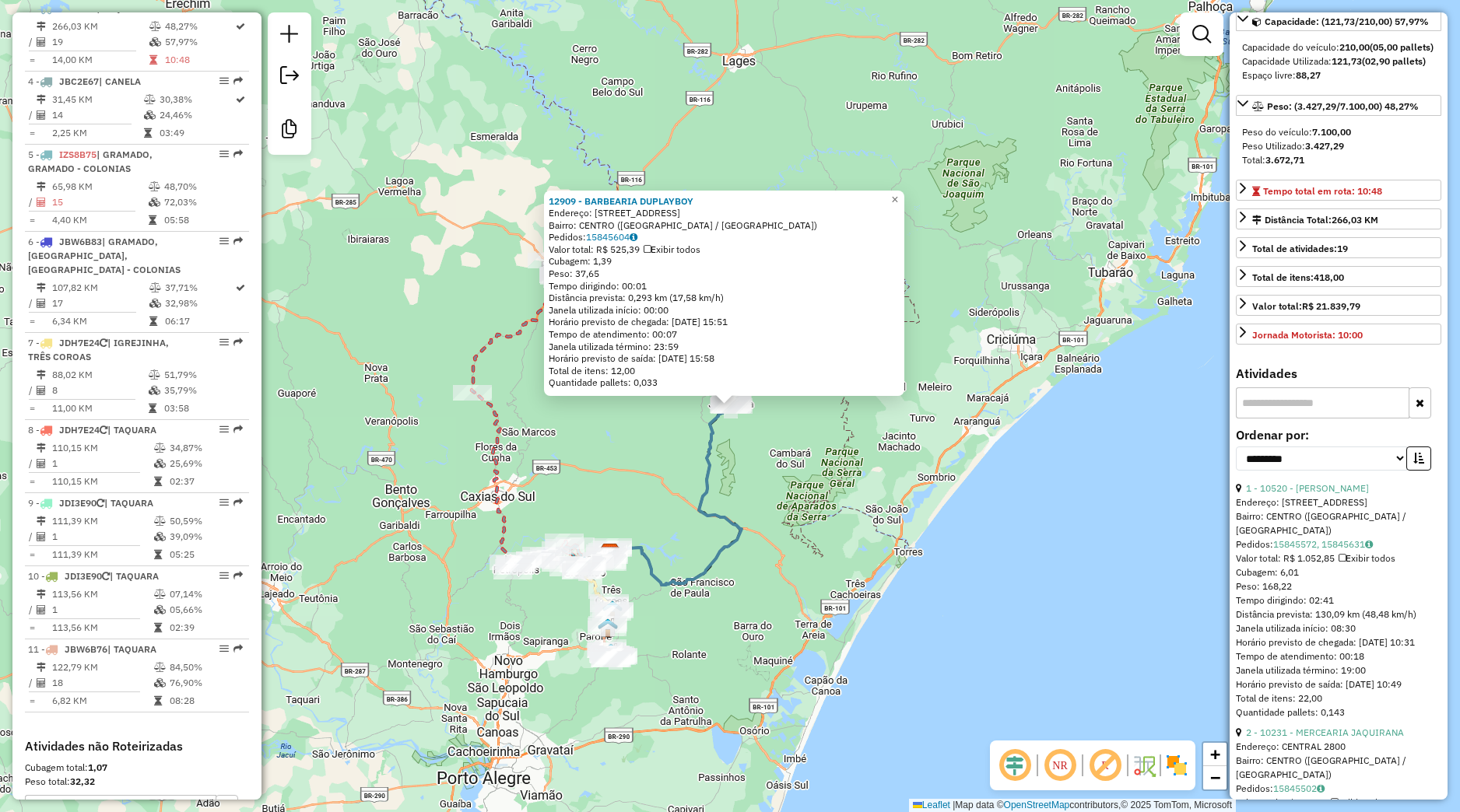
click at [1350, 481] on div "**********" at bounding box center [1339, 455] width 206 height 52
click at [1236, 447] on select "**********" at bounding box center [1322, 458] width 171 height 24
select select "*********"
click option "****" at bounding box center [0, 0] width 0 height 0
click at [1413, 471] on button "button" at bounding box center [1419, 458] width 25 height 24
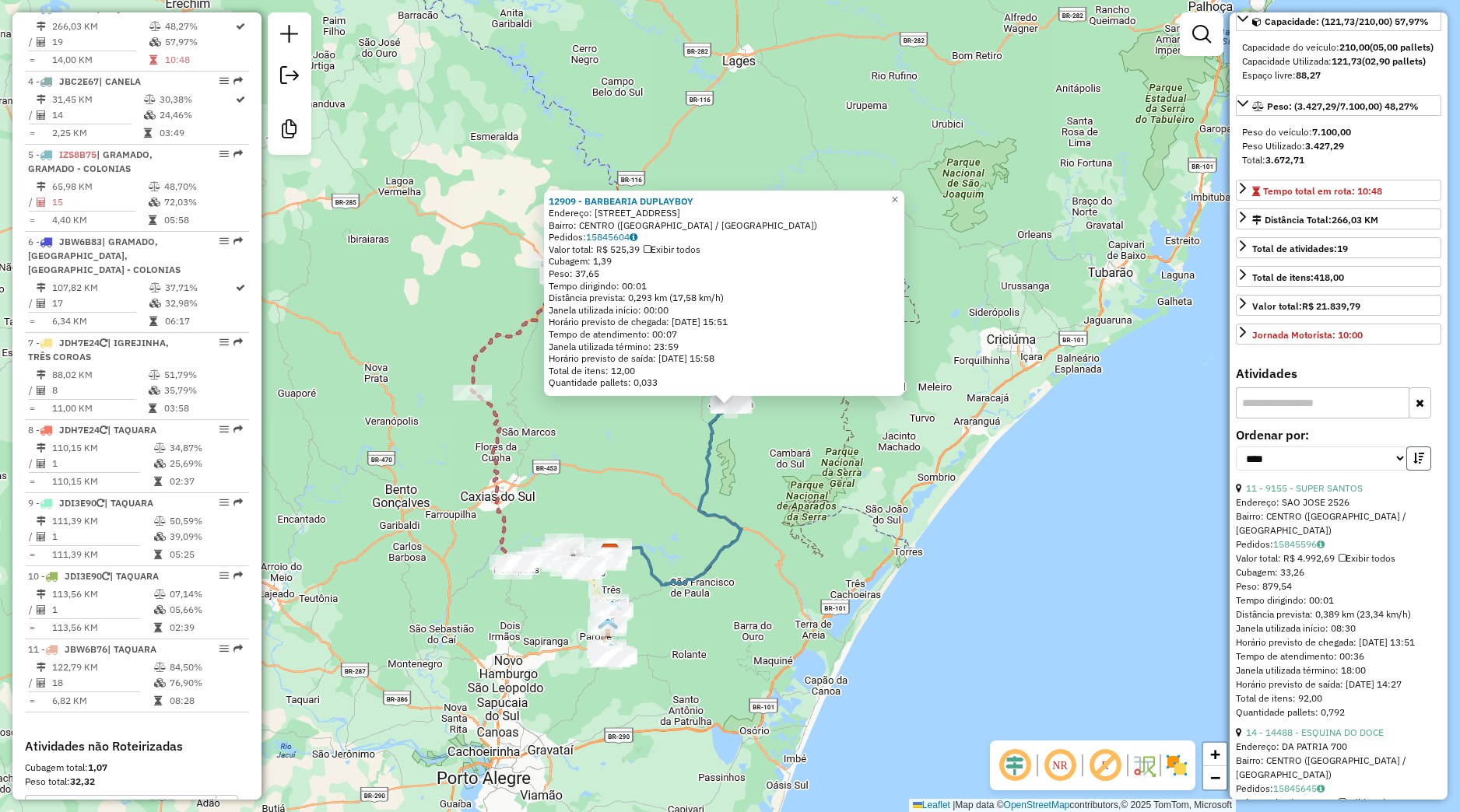
click at [1413, 471] on button "button" at bounding box center [1419, 458] width 25 height 24
click at [898, 195] on span "×" at bounding box center [894, 199] width 7 height 13
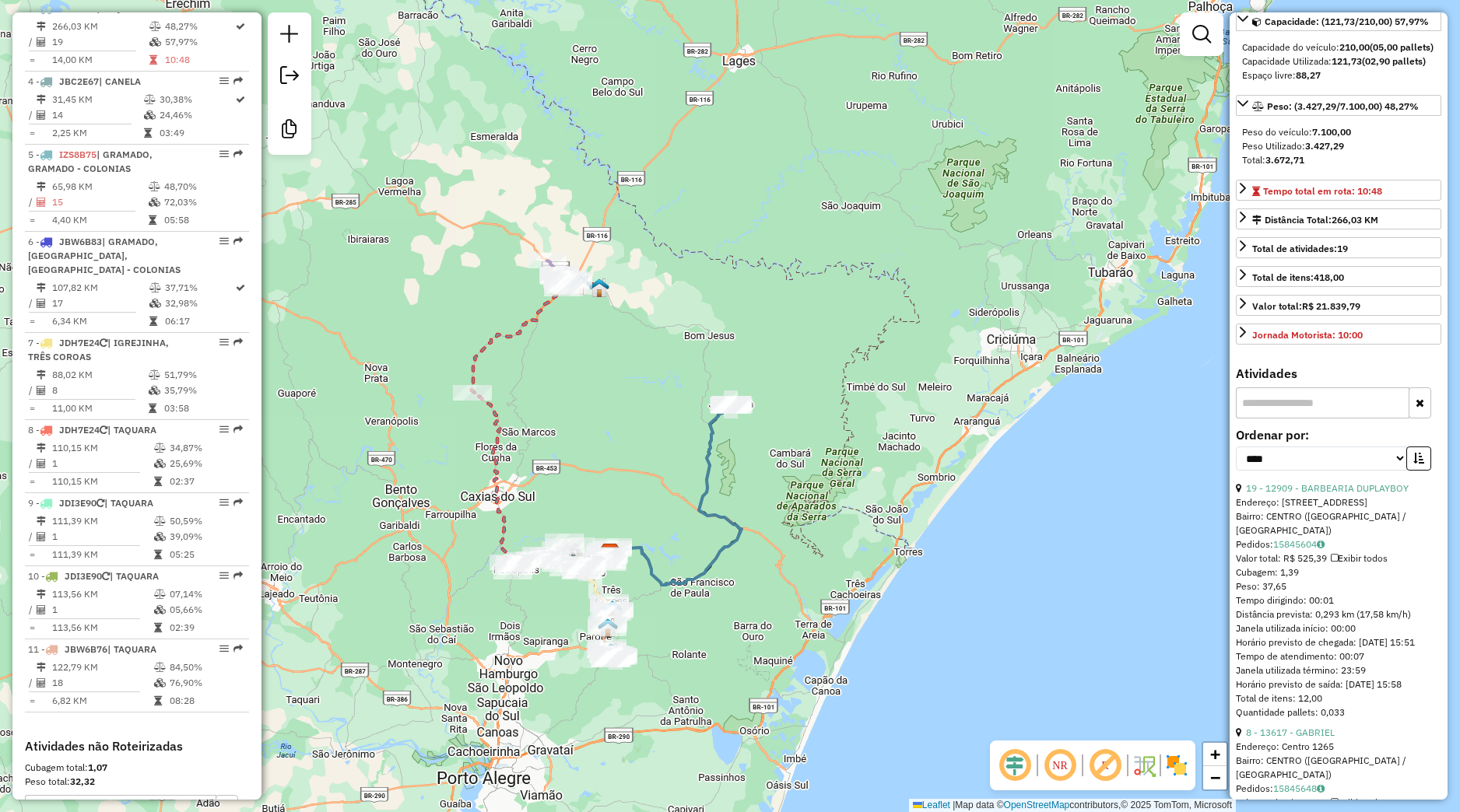
click at [734, 477] on div "Janela de atendimento Grade de atendimento Capacidade Transportadoras Veículos …" at bounding box center [730, 406] width 1460 height 812
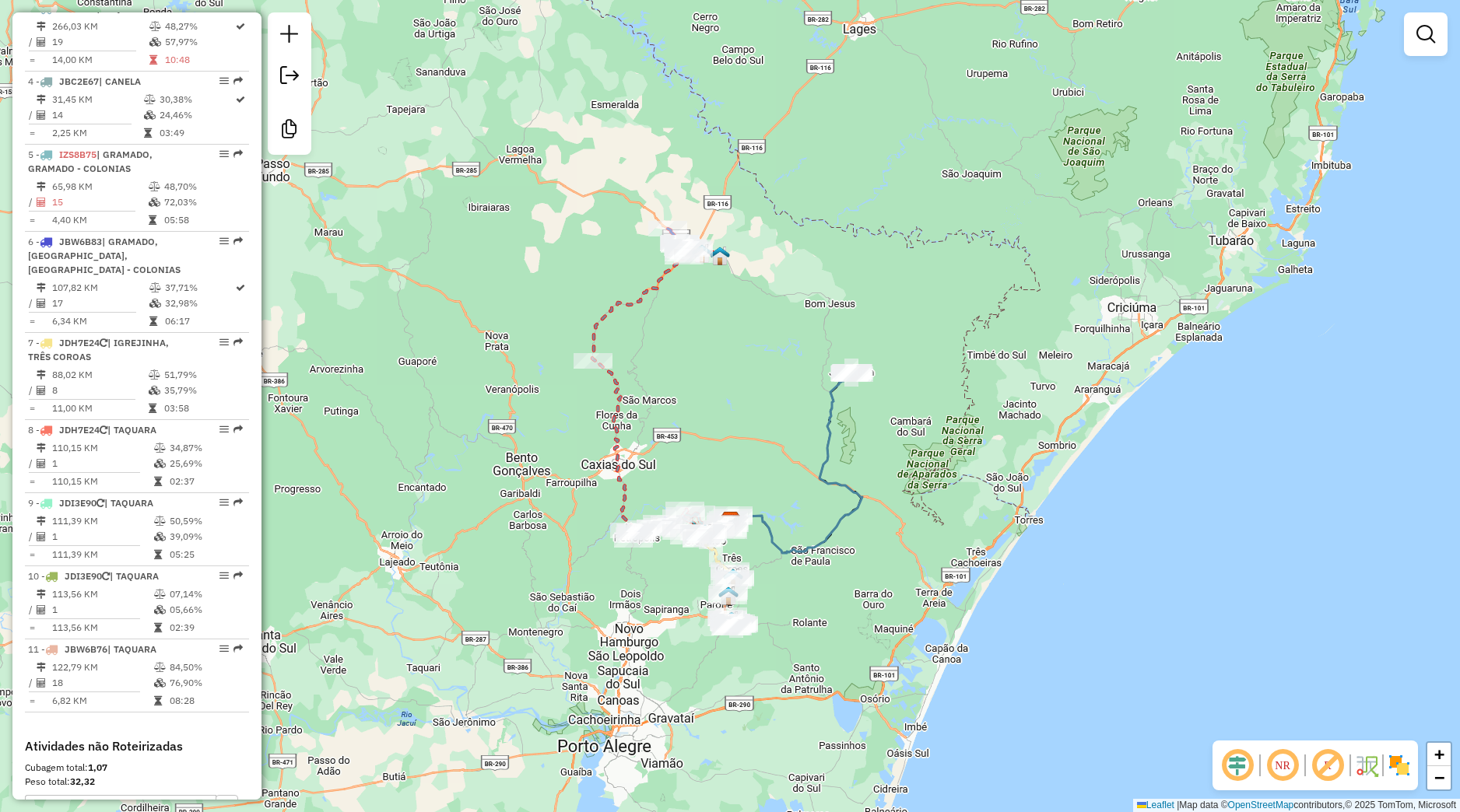
drag, startPoint x: 595, startPoint y: 460, endPoint x: 728, endPoint y: 493, distance: 137.0
click at [723, 415] on div "Janela de atendimento Grade de atendimento Capacidade Transportadoras Veículos …" at bounding box center [730, 406] width 1460 height 812
